Goal: Information Seeking & Learning: Check status

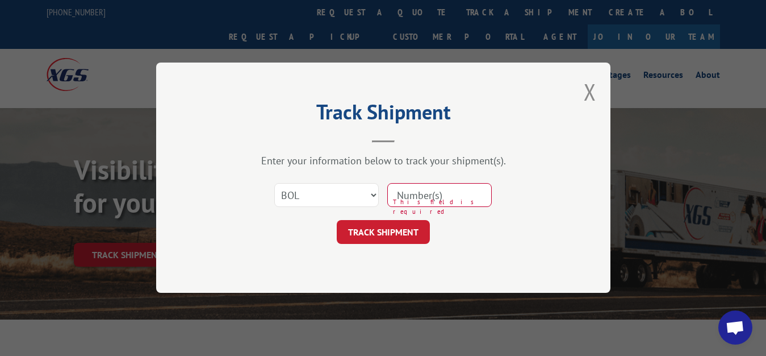
select select "bol"
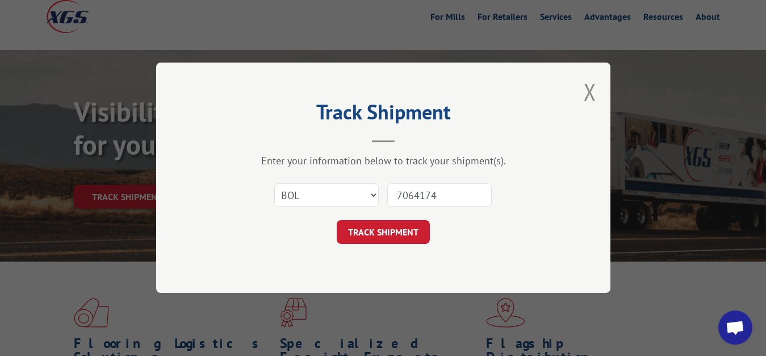
type input "7064174"
click button "TRACK SHIPMENT" at bounding box center [383, 232] width 93 height 24
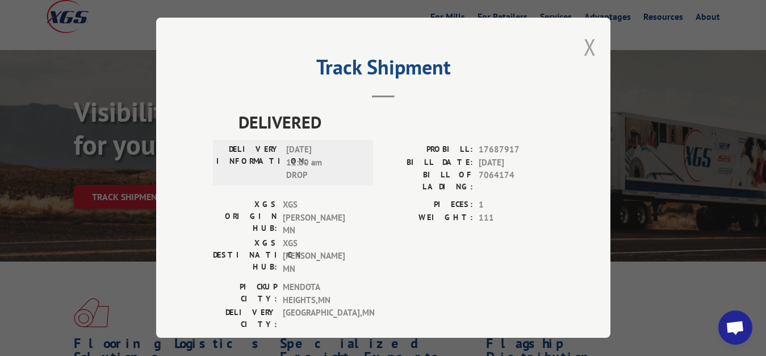
click at [586, 38] on button "Close modal" at bounding box center [590, 47] width 12 height 30
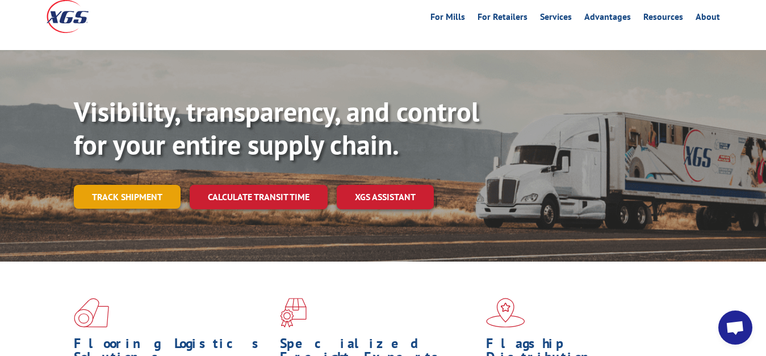
click at [124, 185] on link "Track shipment" at bounding box center [127, 197] width 107 height 24
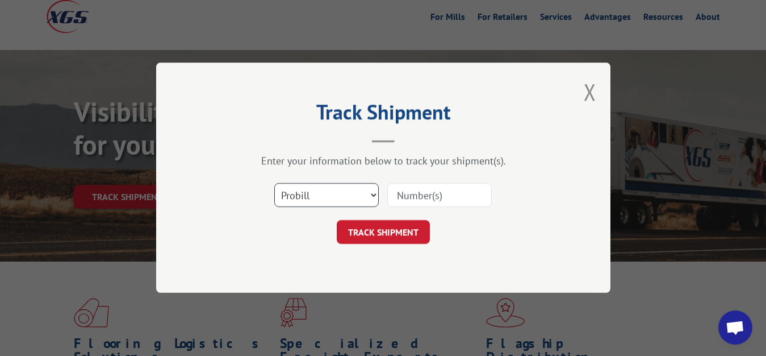
click at [274, 184] on select "Select category... Probill BOL PO" at bounding box center [326, 196] width 105 height 24
select select "bol"
click option "BOL" at bounding box center [0, 0] width 0 height 0
click at [419, 188] on input at bounding box center [439, 196] width 105 height 24
type input "7071442"
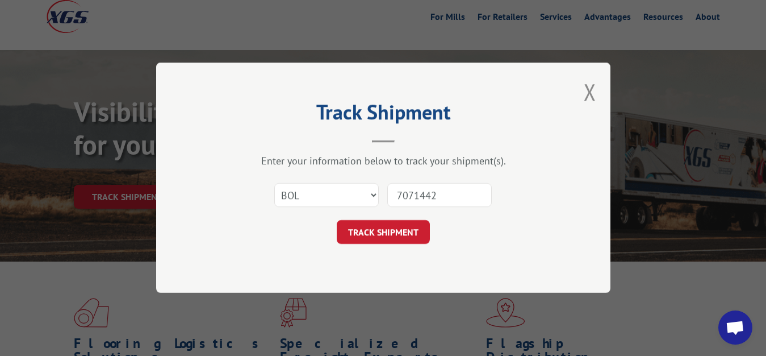
click button "TRACK SHIPMENT" at bounding box center [383, 232] width 93 height 24
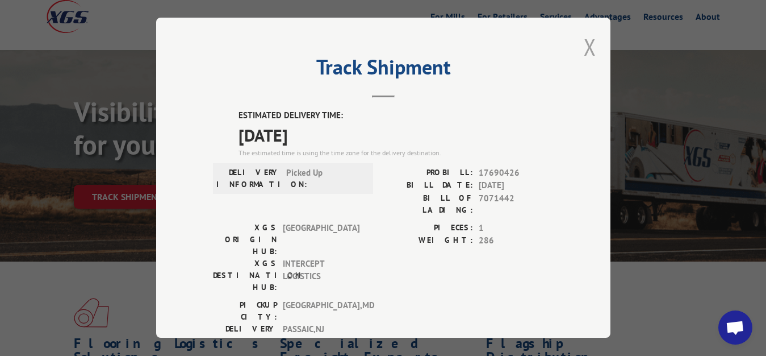
click at [584, 42] on button "Close modal" at bounding box center [590, 47] width 12 height 30
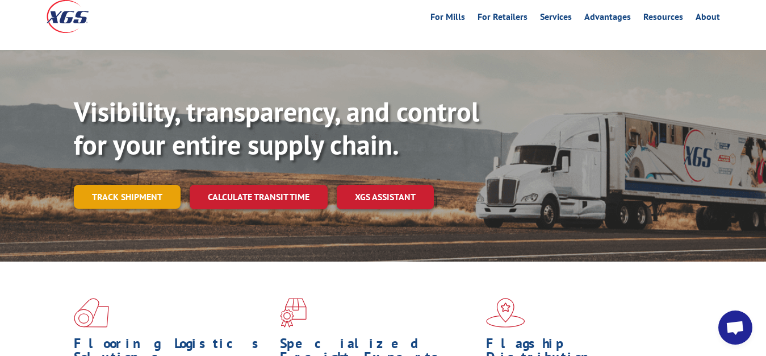
click at [102, 185] on link "Track shipment" at bounding box center [127, 197] width 107 height 24
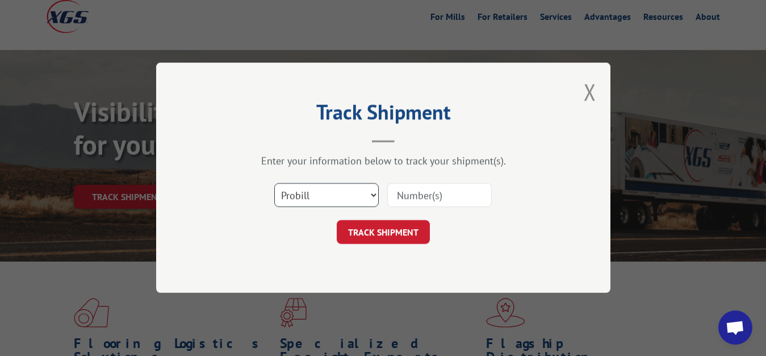
click at [274, 184] on select "Select category... Probill BOL PO" at bounding box center [326, 196] width 105 height 24
select select "bol"
click option "BOL" at bounding box center [0, 0] width 0 height 0
click at [431, 190] on input at bounding box center [439, 196] width 105 height 24
type input "7071443"
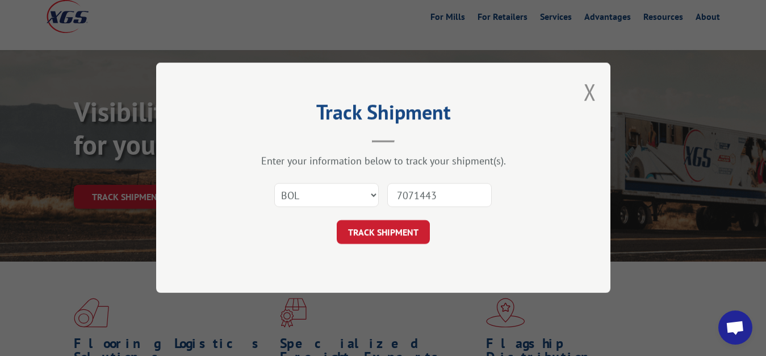
click button "TRACK SHIPMENT" at bounding box center [383, 232] width 93 height 24
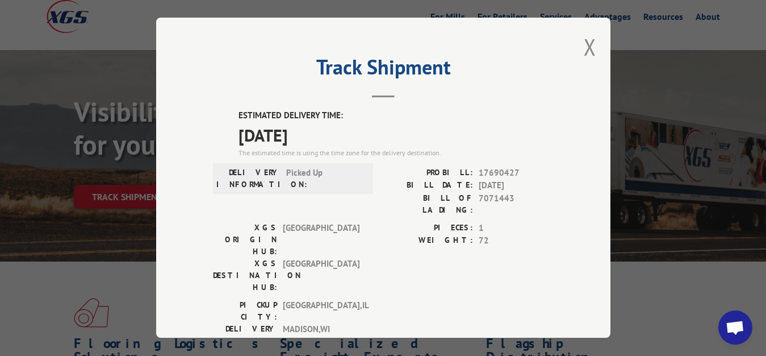
click at [584, 41] on button "Close modal" at bounding box center [590, 47] width 12 height 30
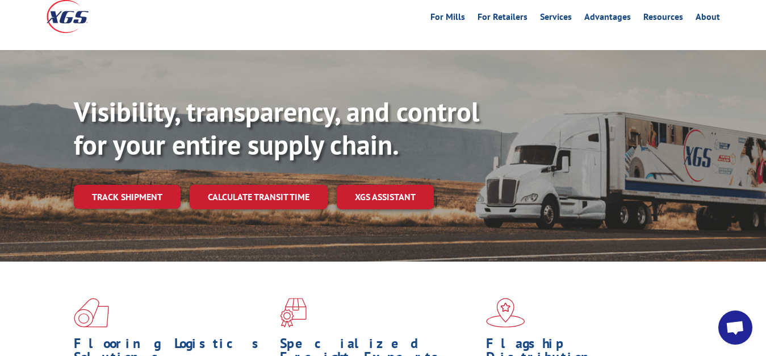
drag, startPoint x: 136, startPoint y: 172, endPoint x: 176, endPoint y: 186, distance: 42.4
click at [136, 185] on link "Track shipment" at bounding box center [127, 197] width 107 height 24
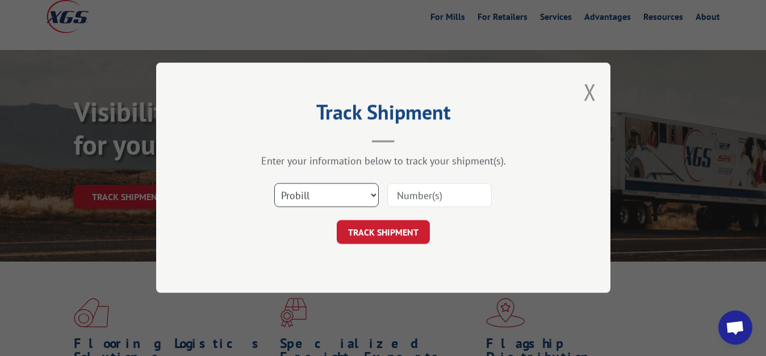
click at [274, 184] on select "Select category... Probill BOL PO" at bounding box center [326, 196] width 105 height 24
select select "bol"
click option "BOL" at bounding box center [0, 0] width 0 height 0
click at [407, 193] on input at bounding box center [439, 196] width 105 height 24
